Goal: Navigation & Orientation: Find specific page/section

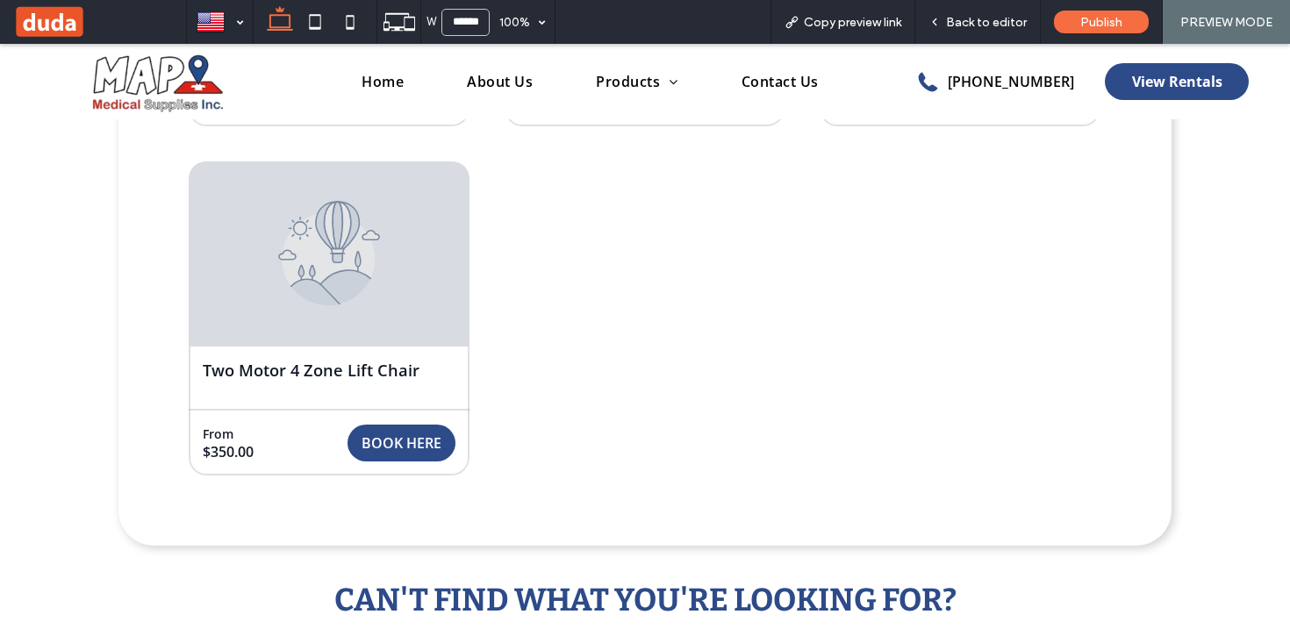
scroll to position [1239, 0]
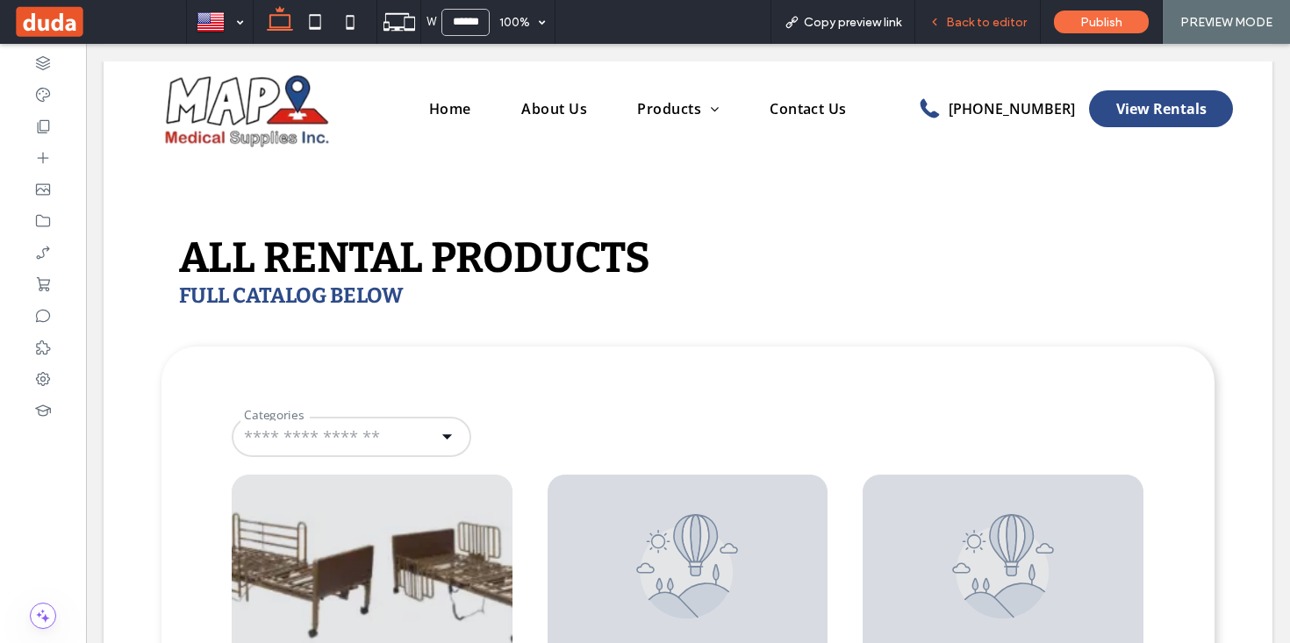
click at [987, 15] on span "Back to editor" at bounding box center [986, 22] width 81 height 15
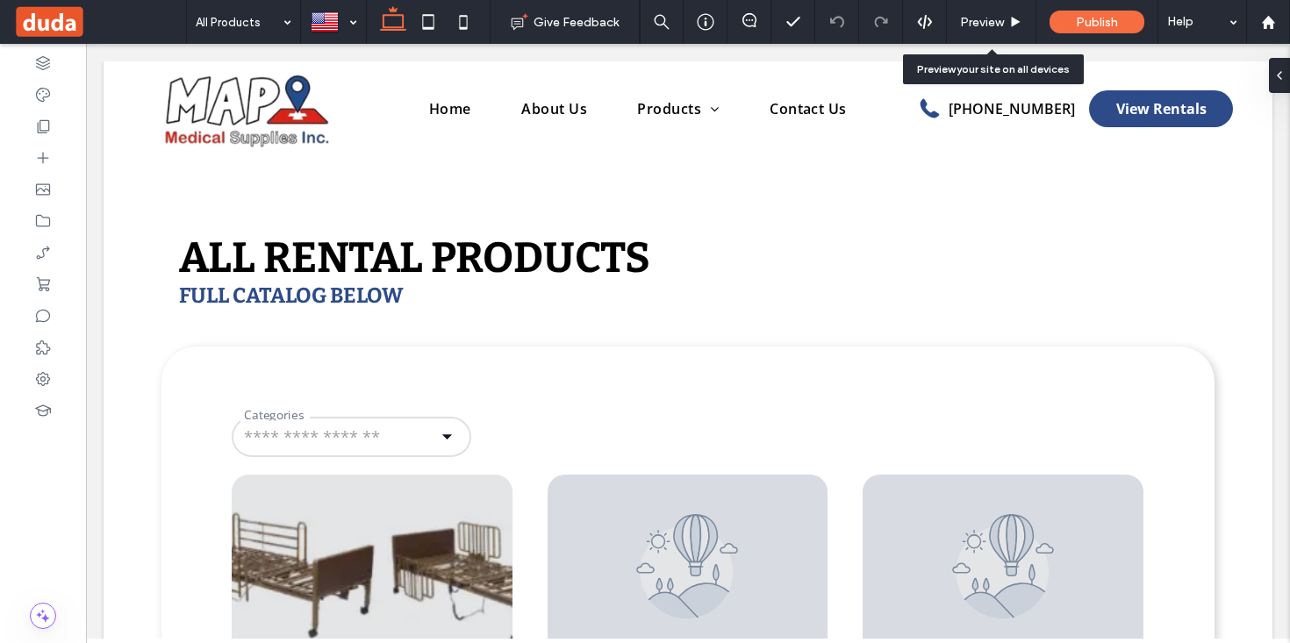
click at [984, 13] on div "Preview" at bounding box center [991, 22] width 89 height 44
click at [996, 22] on span "Preview" at bounding box center [982, 22] width 44 height 15
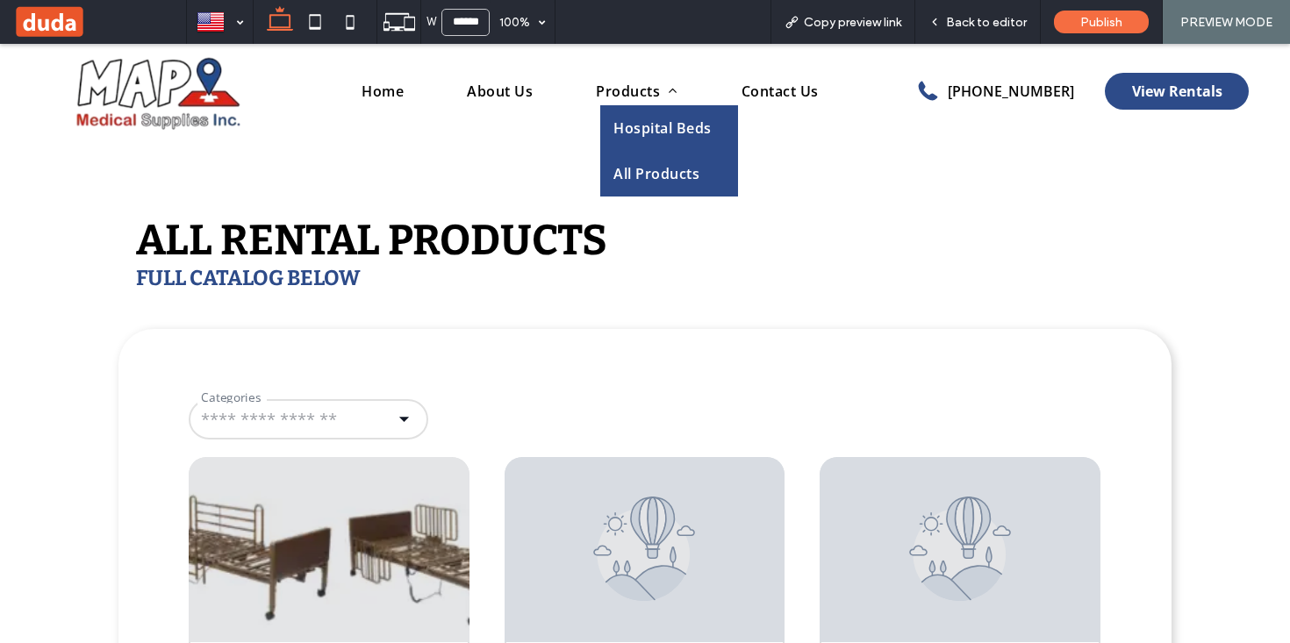
click at [661, 129] on span "Hospital Beds" at bounding box center [661, 127] width 97 height 19
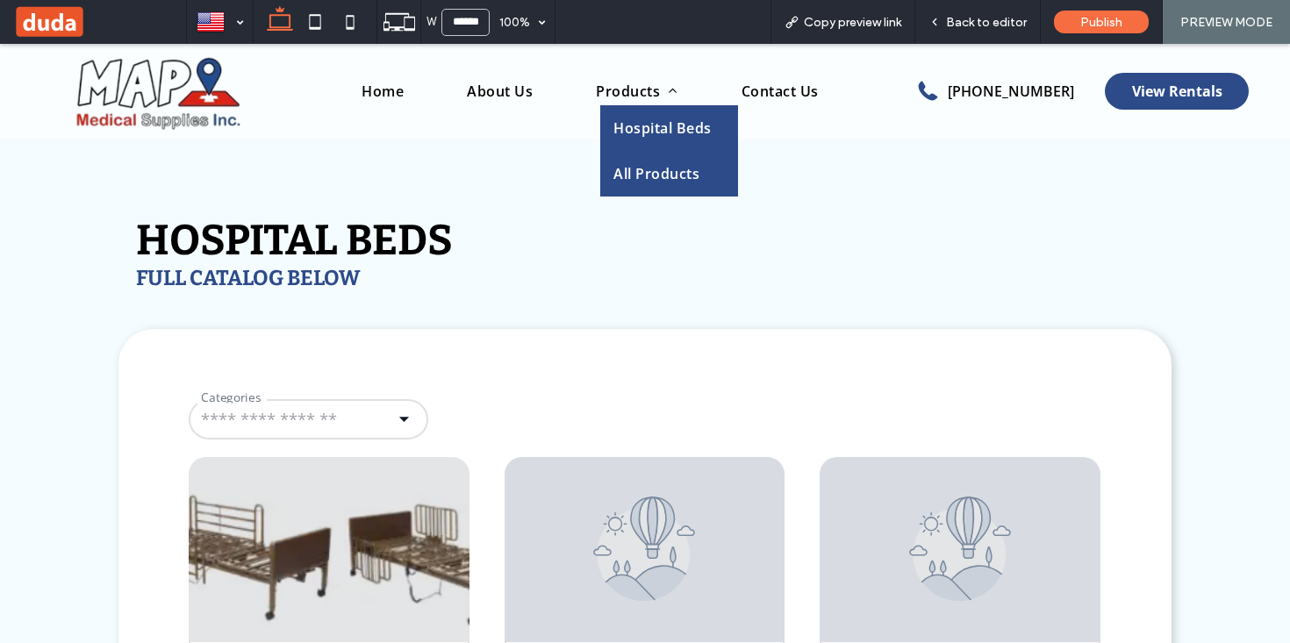
click at [639, 175] on span "All Products" at bounding box center [656, 173] width 86 height 19
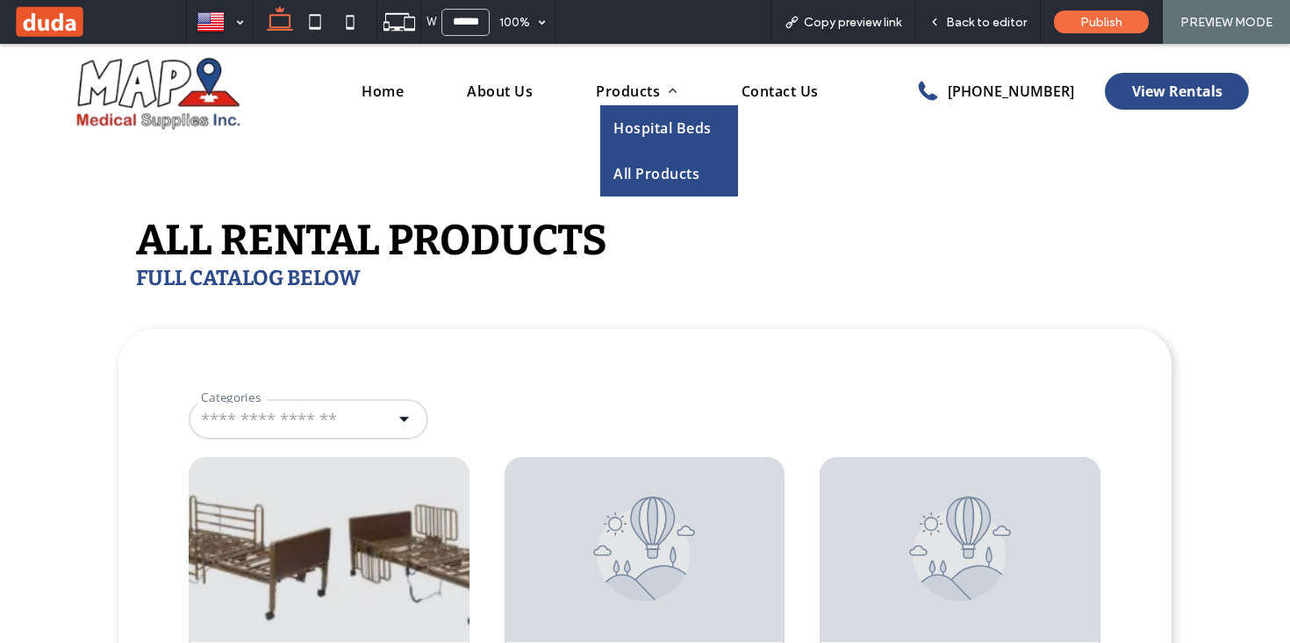
click at [653, 126] on span "Hospital Beds" at bounding box center [661, 127] width 97 height 19
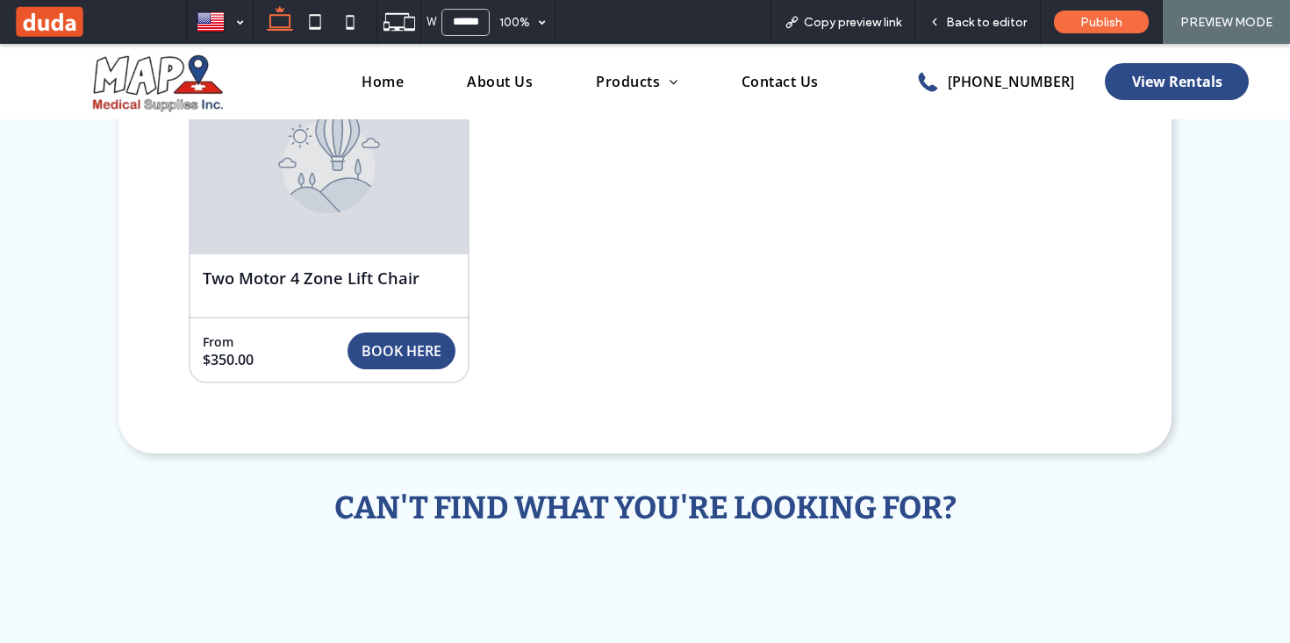
scroll to position [1333, 0]
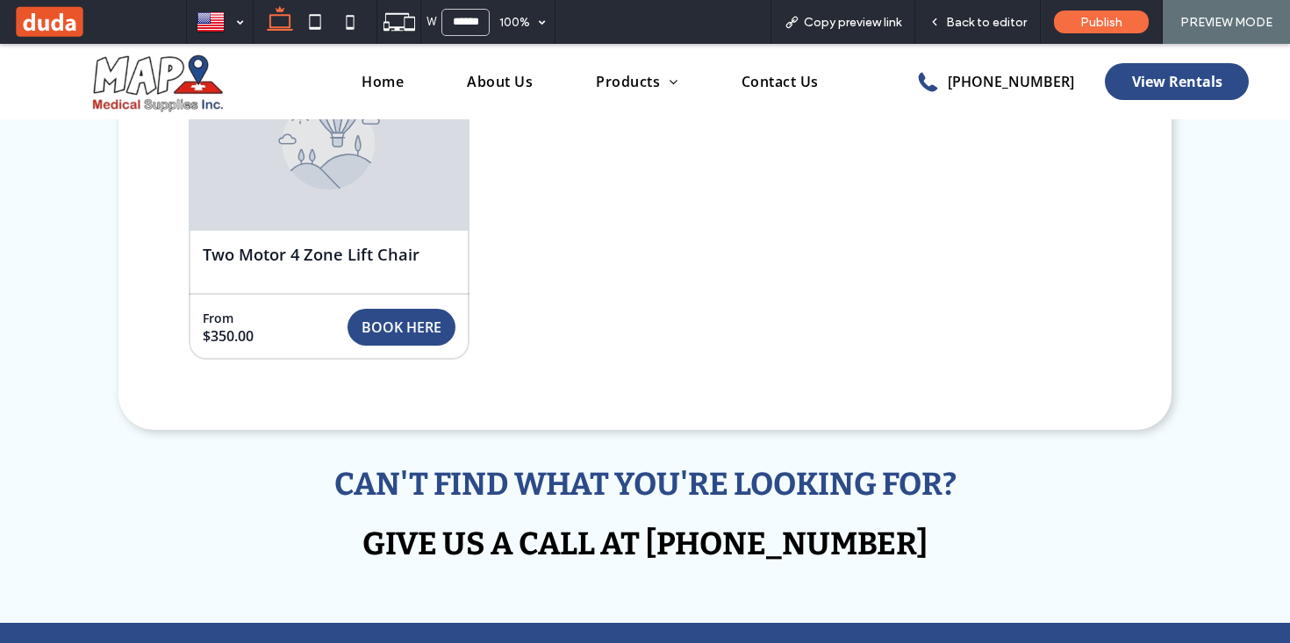
click at [945, 24] on div "Back to editor" at bounding box center [977, 22] width 125 height 15
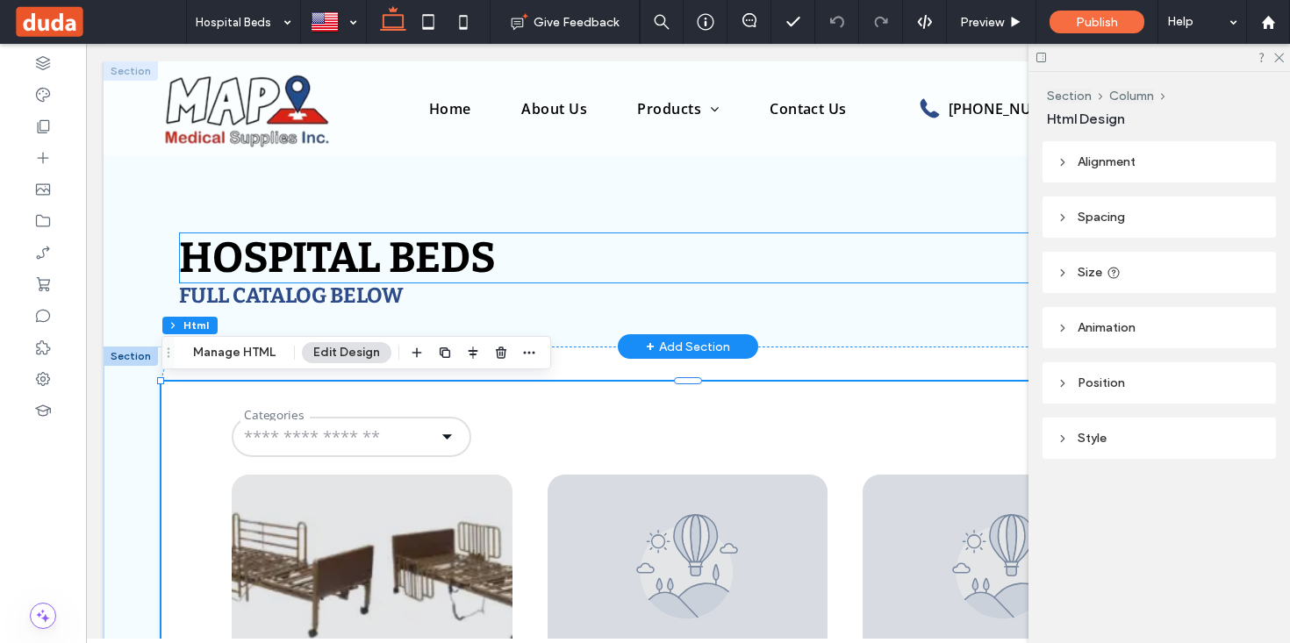
click at [832, 250] on h1 "Hospital Beds" at bounding box center [688, 257] width 1018 height 51
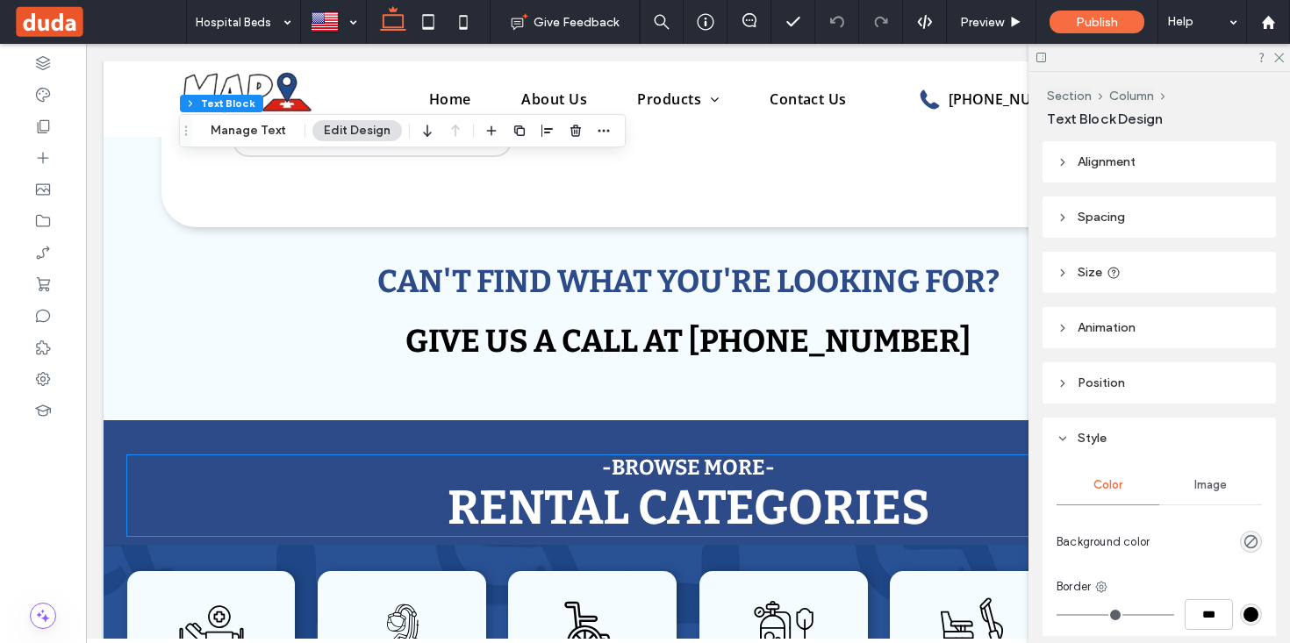
scroll to position [1368, 0]
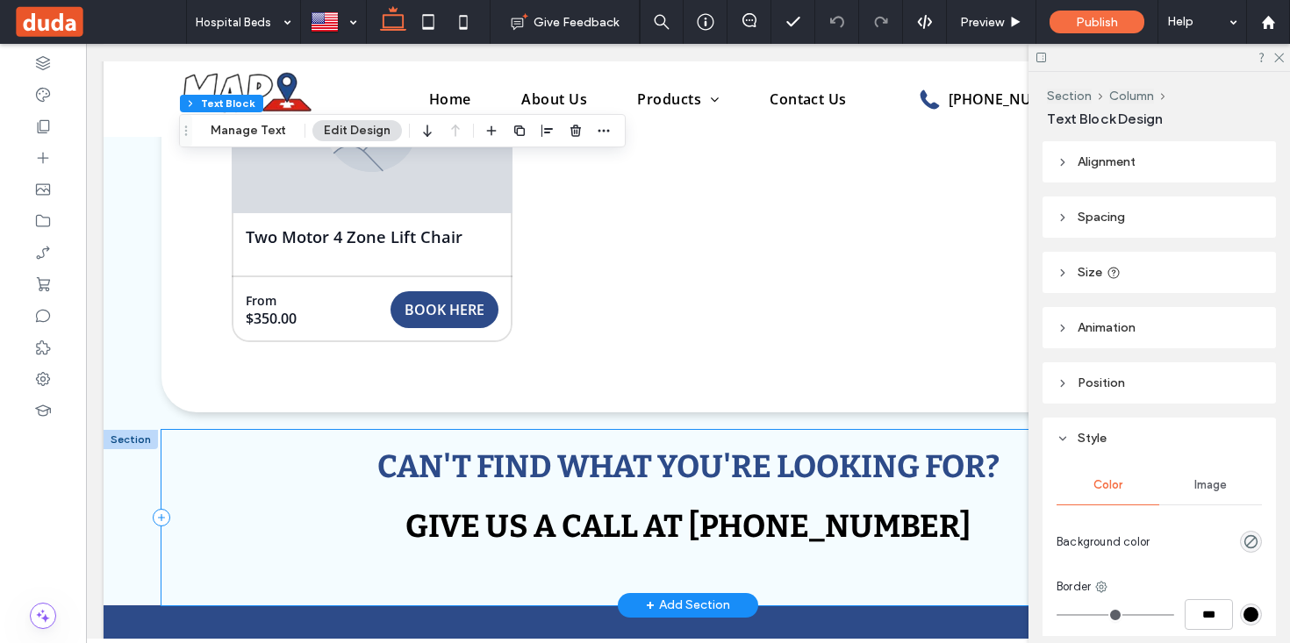
click at [218, 525] on div "Can't find what you're looking for? Give us a call at [PHONE_NUMBER]" at bounding box center [687, 517] width 1053 height 175
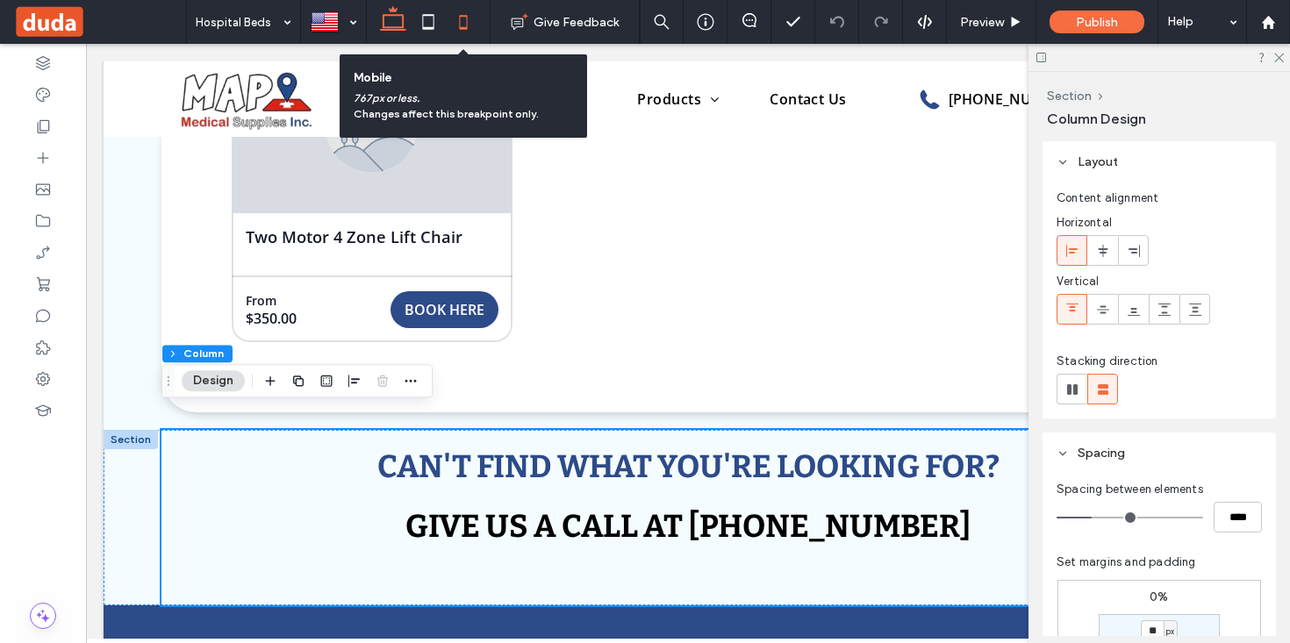
click at [464, 24] on icon at bounding box center [463, 21] width 35 height 35
type input "**"
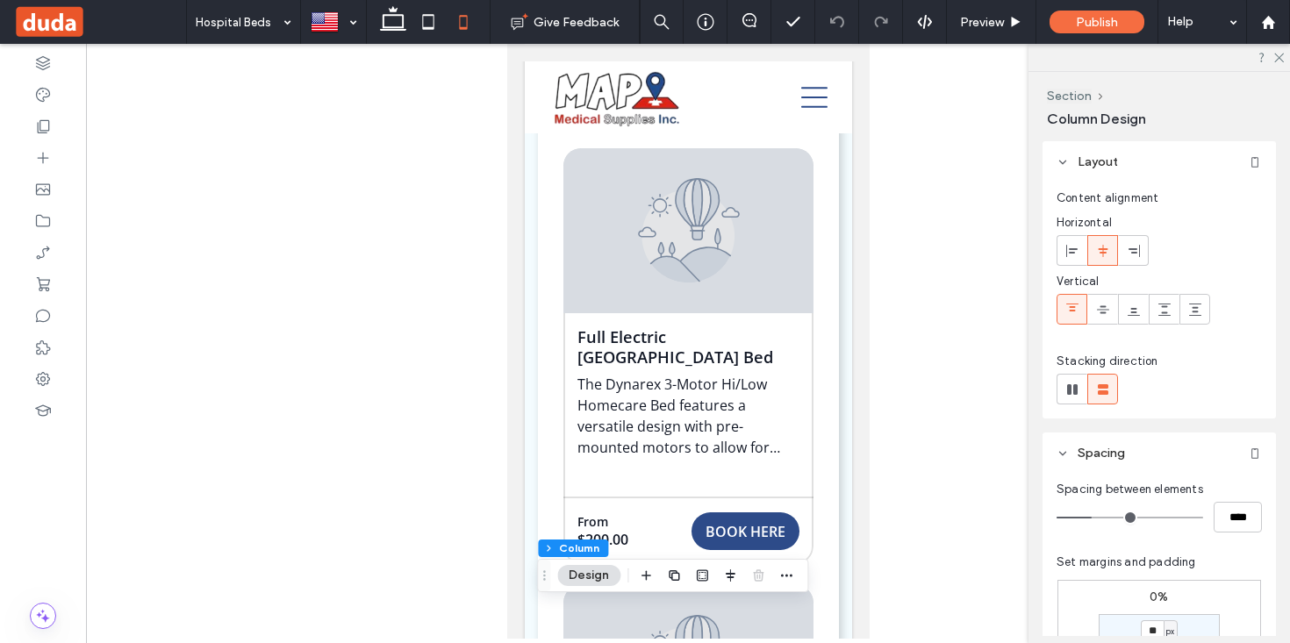
scroll to position [0, 0]
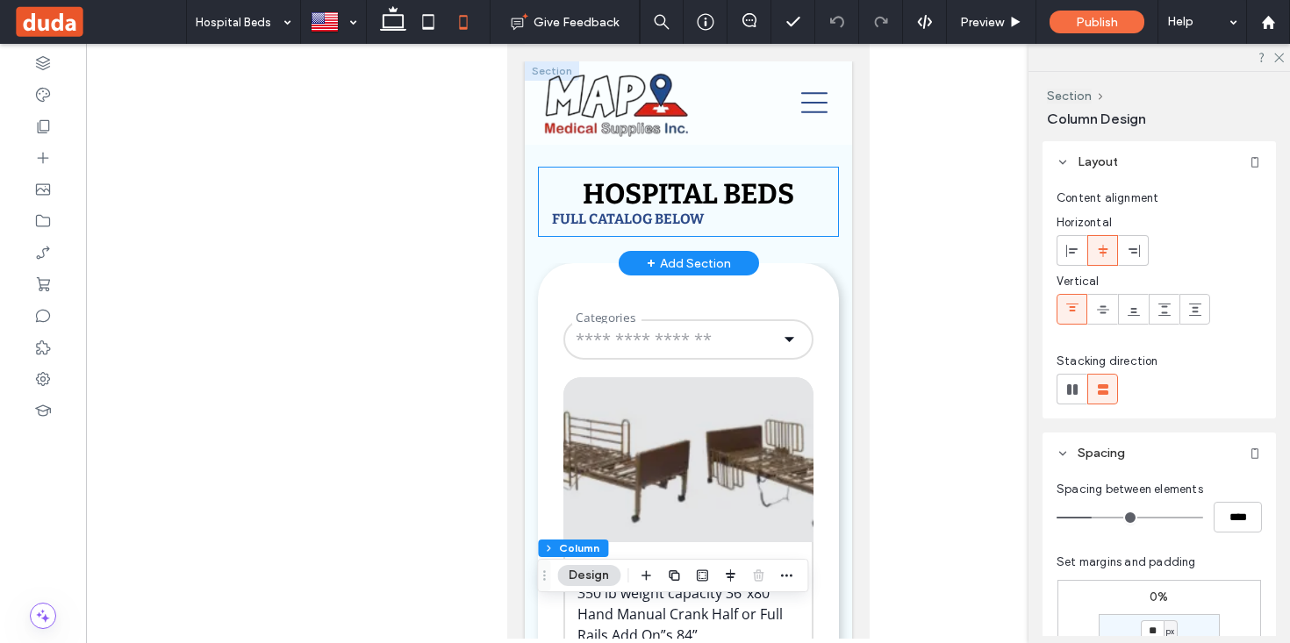
click at [571, 193] on div "Hospital Beds Full Catalog Below" at bounding box center [687, 202] width 301 height 70
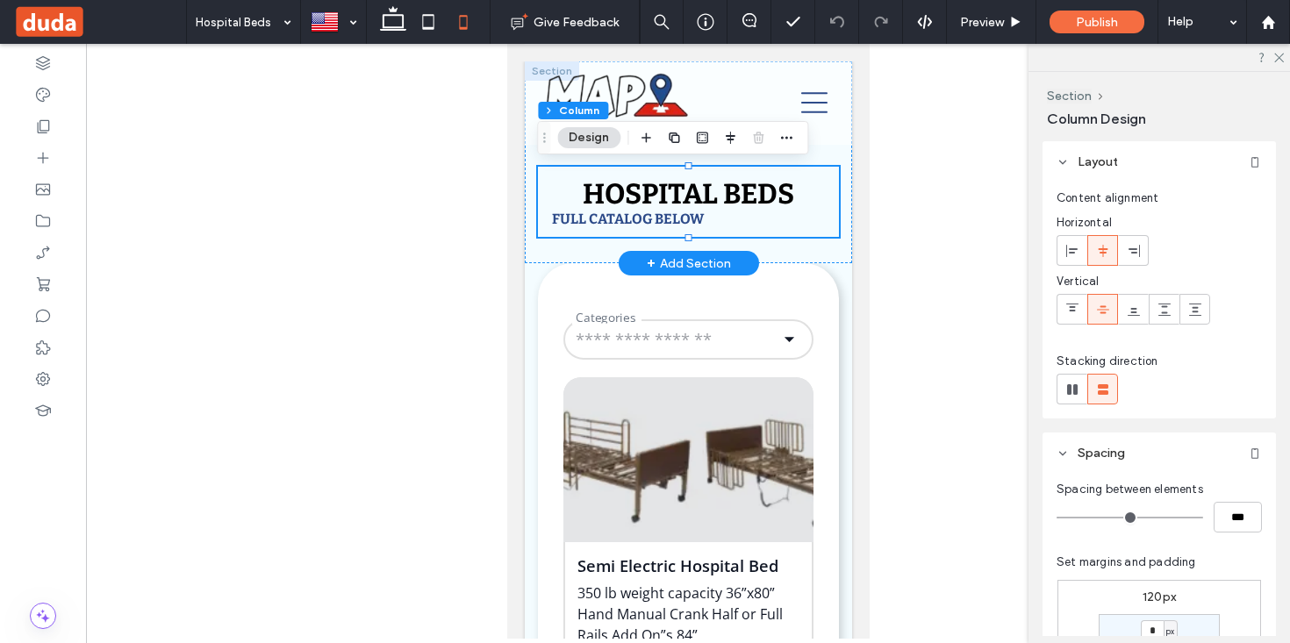
click at [571, 193] on div "Hospital Beds Full Catalog Below" at bounding box center [687, 202] width 301 height 70
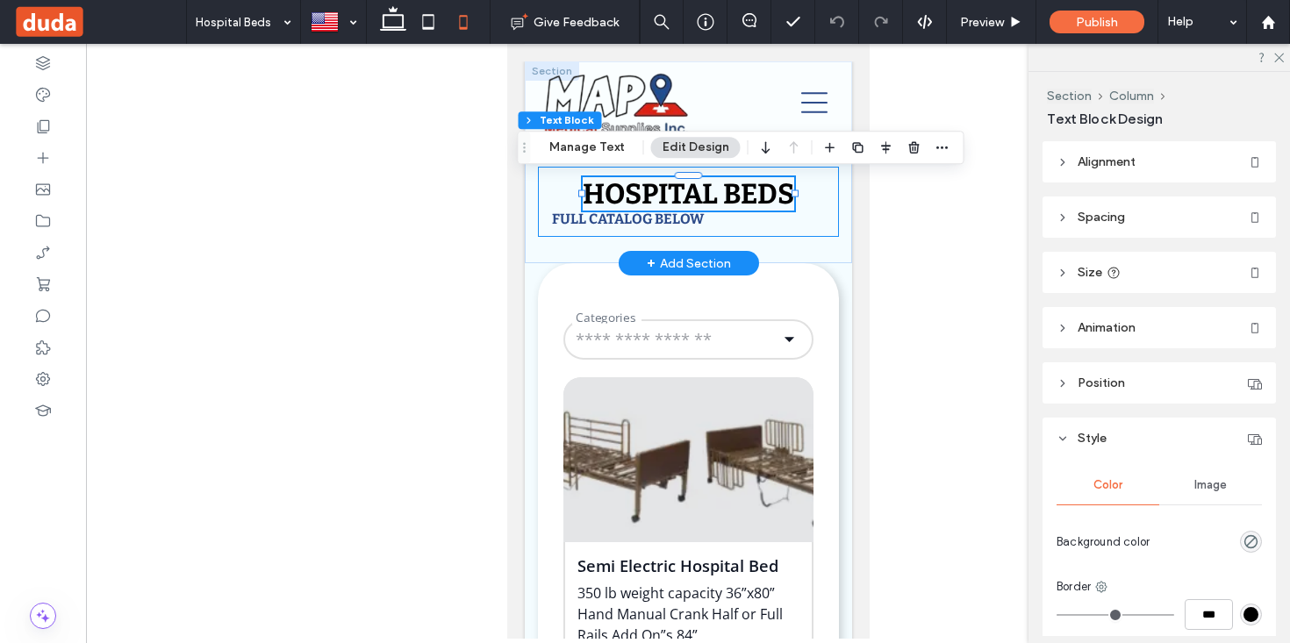
click at [580, 189] on div "Hospital Beds Full Catalog Below" at bounding box center [687, 202] width 301 height 70
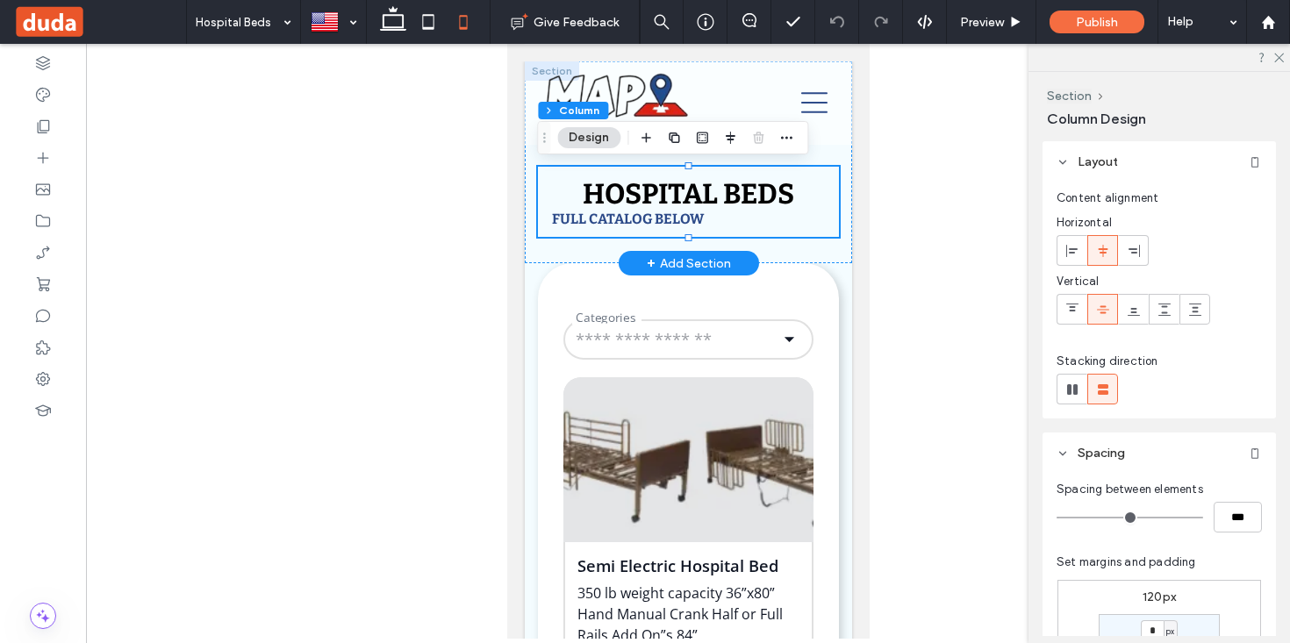
click at [582, 189] on span "Hospital Beds" at bounding box center [687, 193] width 211 height 33
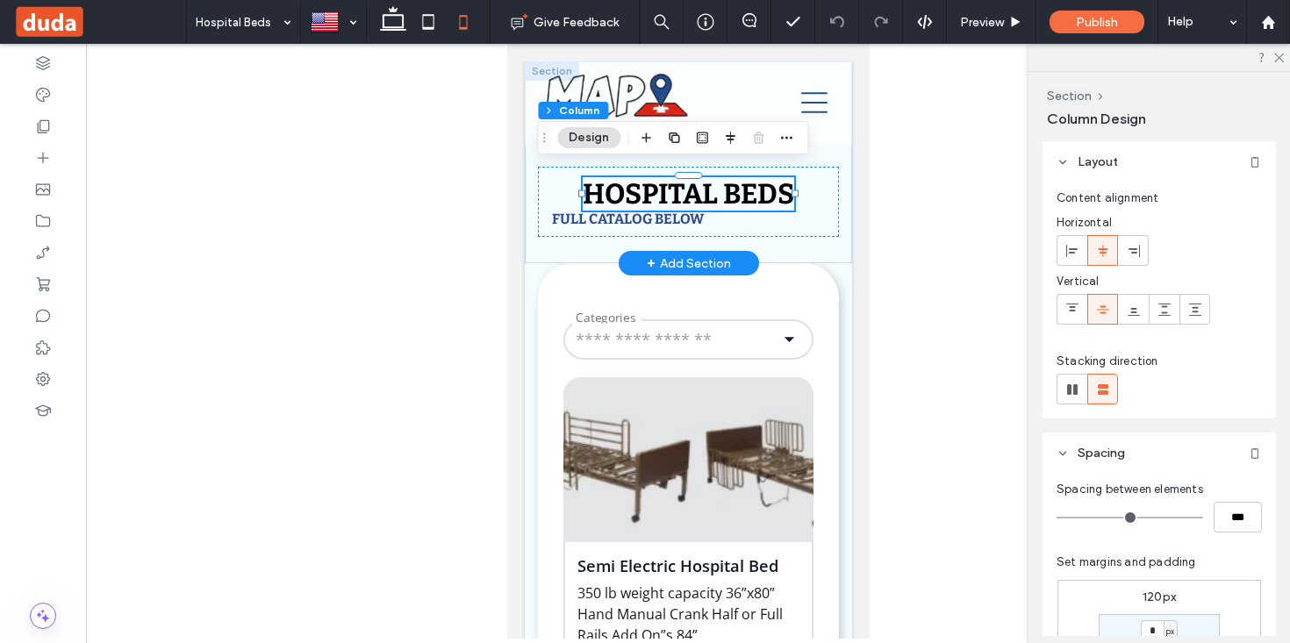
click at [582, 189] on div at bounding box center [581, 193] width 1 height 34
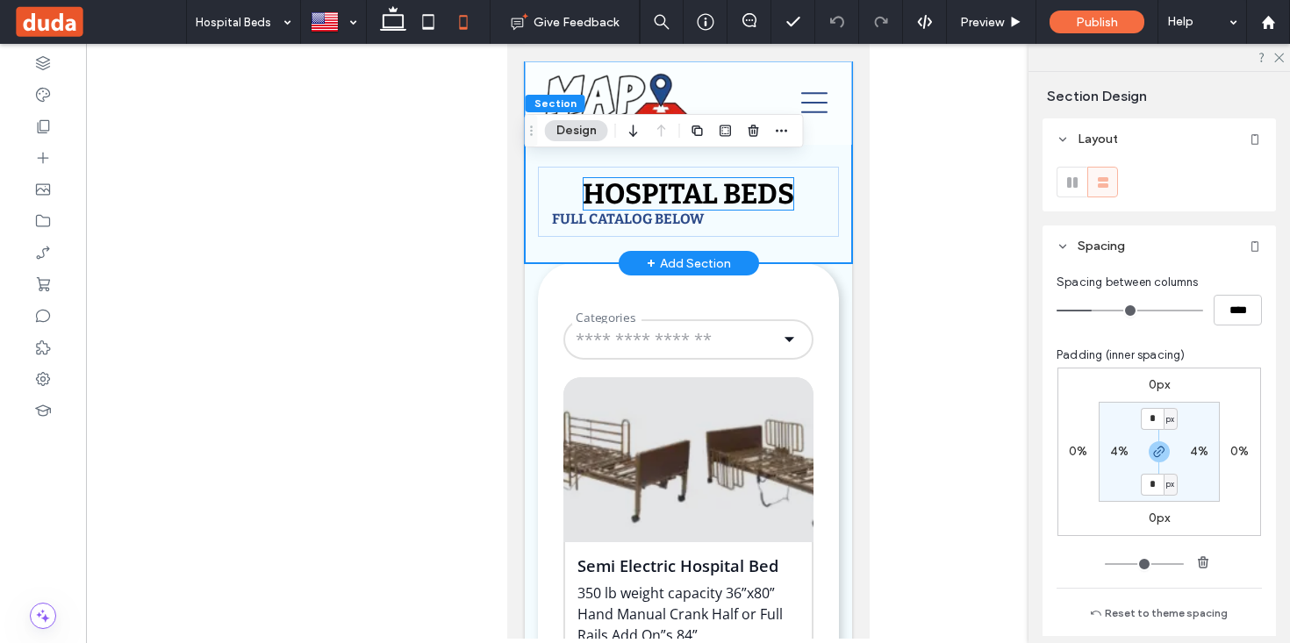
click at [582, 189] on span "Hospital Beds" at bounding box center [687, 193] width 211 height 33
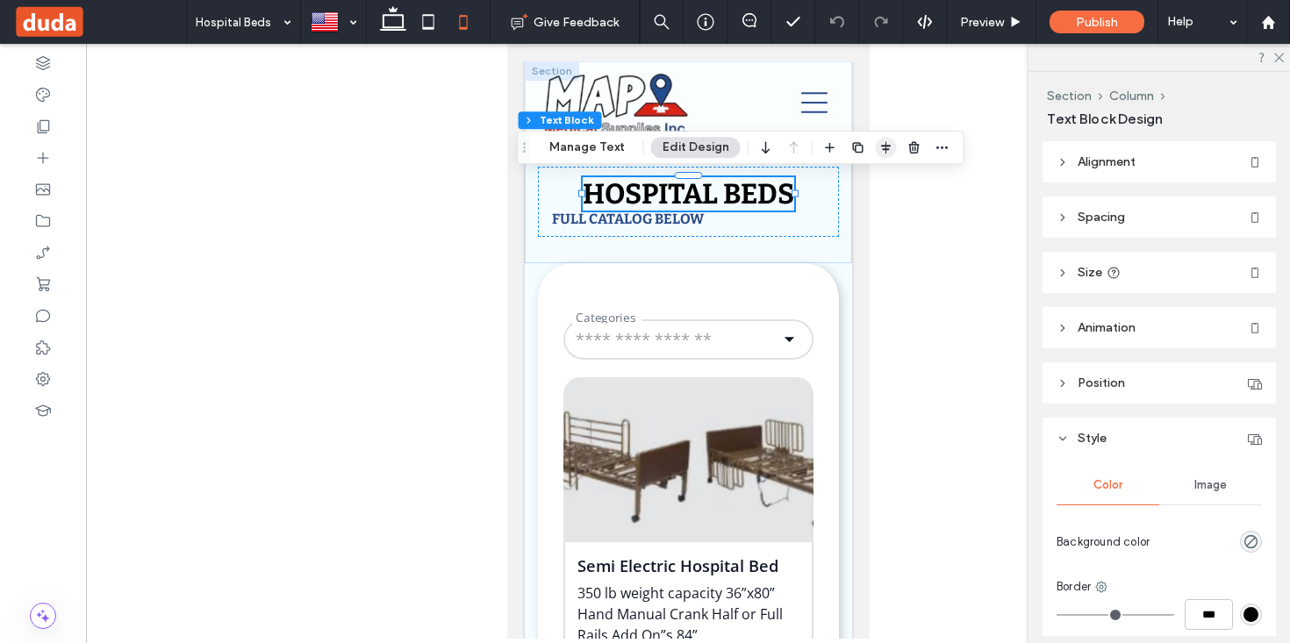
click at [882, 146] on use "button" at bounding box center [886, 147] width 10 height 12
click at [868, 175] on icon "center" at bounding box center [868, 182] width 14 height 14
click at [835, 184] on icon "flex-start" at bounding box center [839, 182] width 14 height 14
click at [863, 183] on use "center" at bounding box center [868, 181] width 10 height 12
click at [832, 187] on icon "flex-start" at bounding box center [839, 182] width 14 height 14
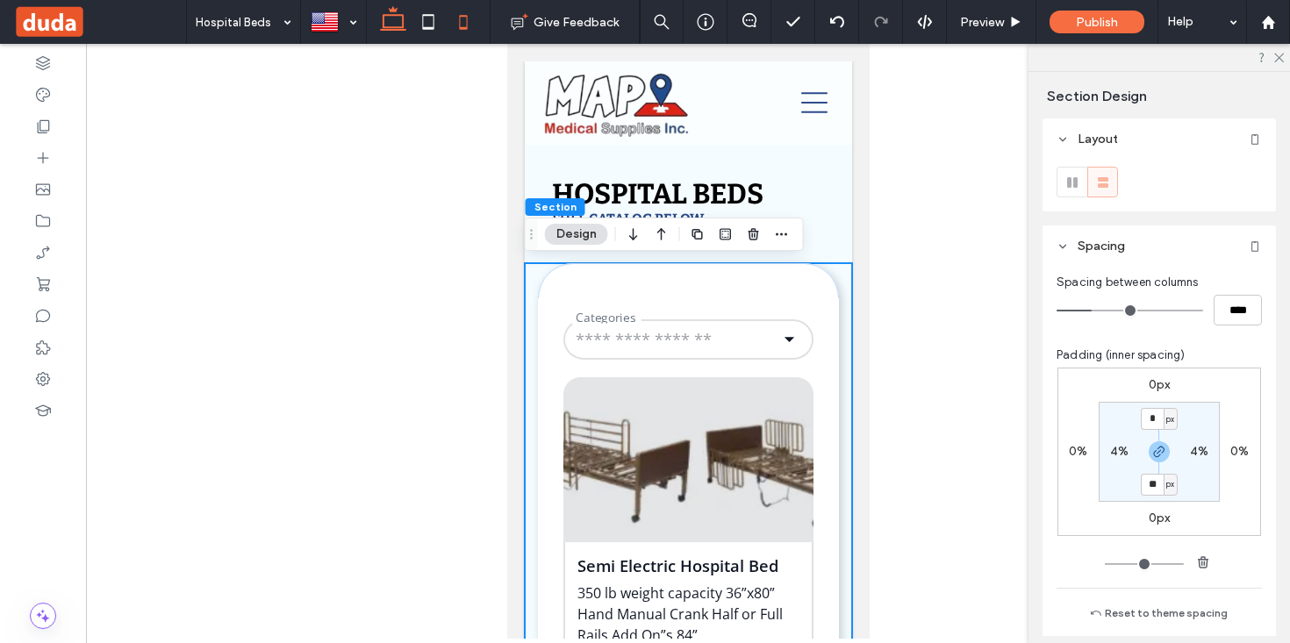
click at [389, 19] on icon at bounding box center [392, 21] width 35 height 35
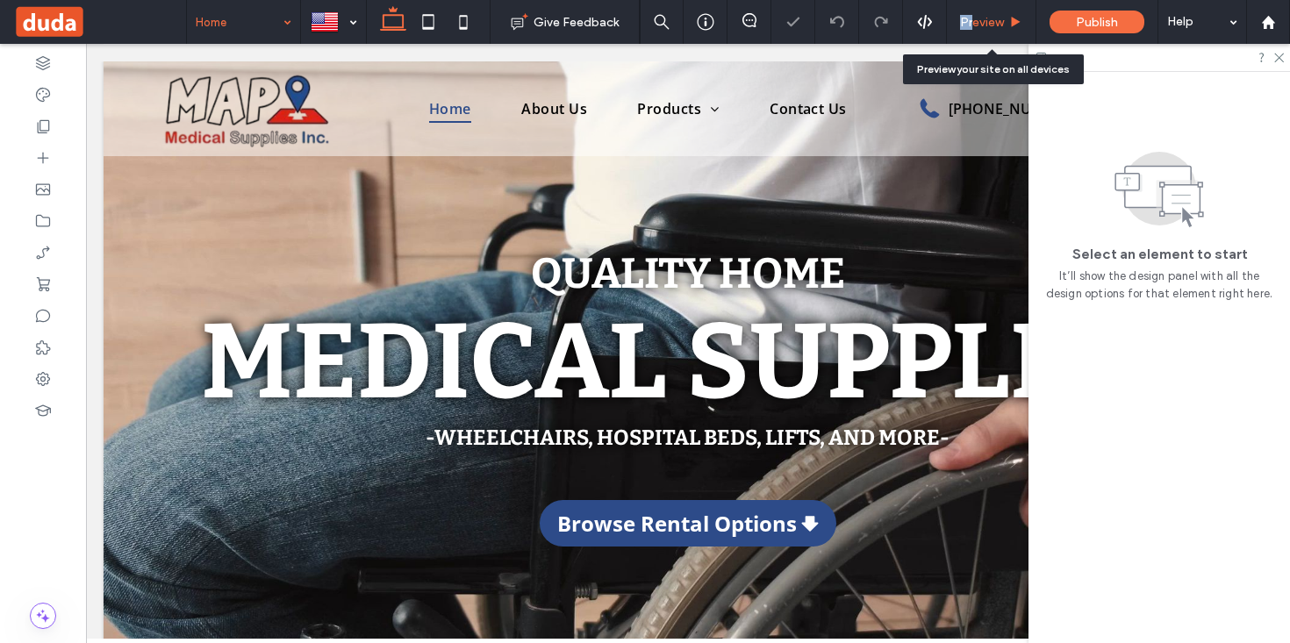
click at [971, 15] on span "Preview" at bounding box center [982, 22] width 44 height 15
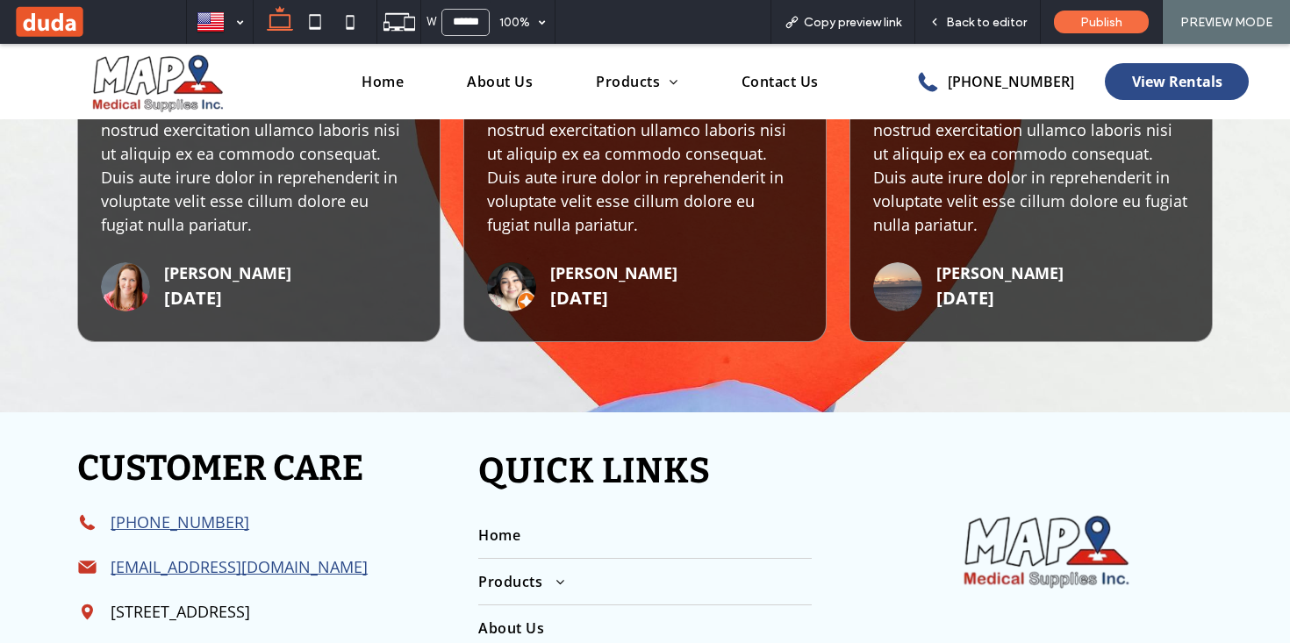
scroll to position [4265, 0]
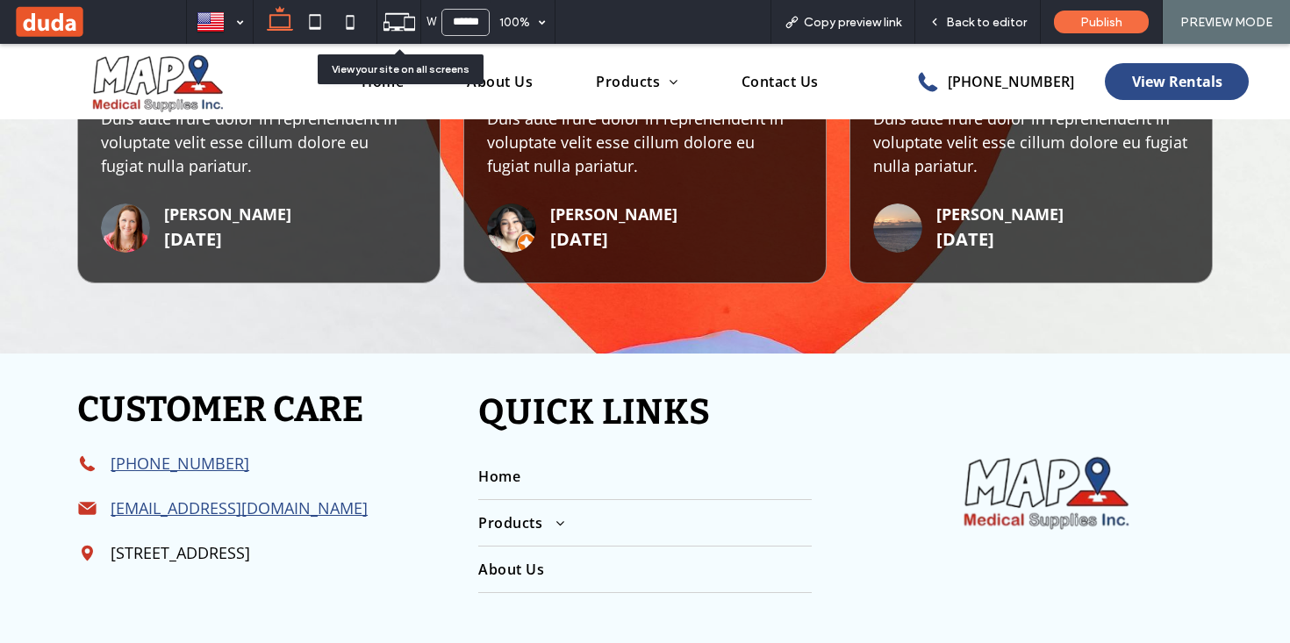
click at [409, 27] on icon at bounding box center [398, 21] width 33 height 33
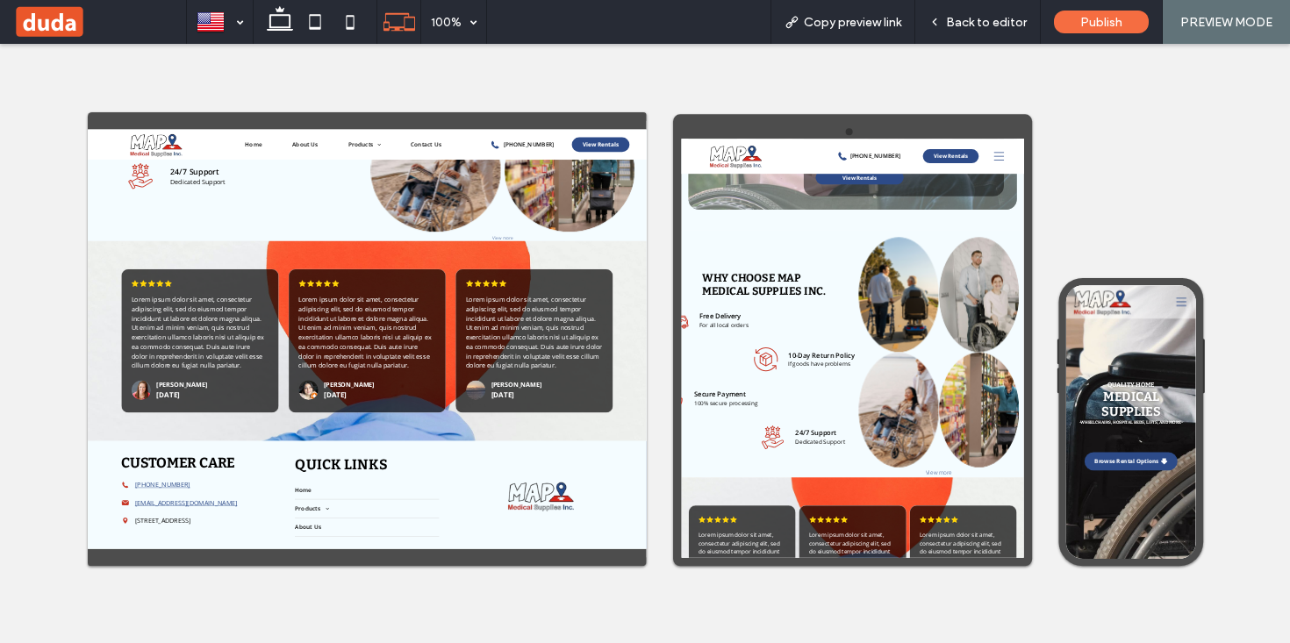
scroll to position [4233, 0]
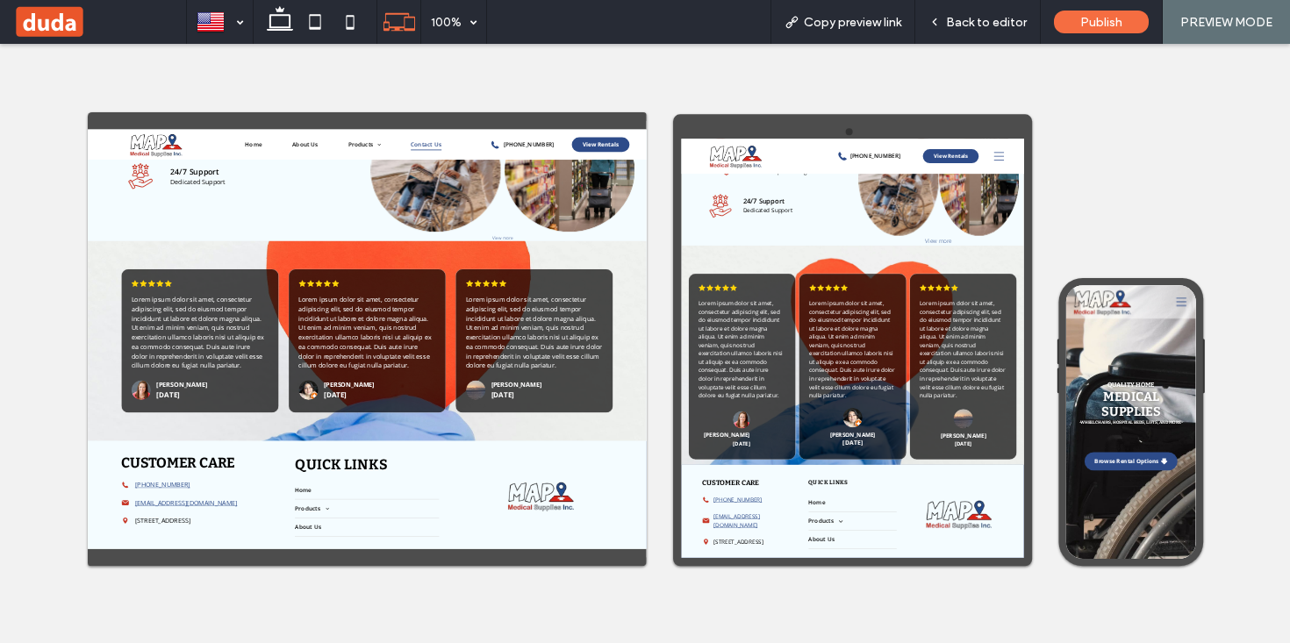
click at [950, 163] on span "Contact Us" at bounding box center [937, 167] width 77 height 28
